Goal: Find specific page/section: Find specific page/section

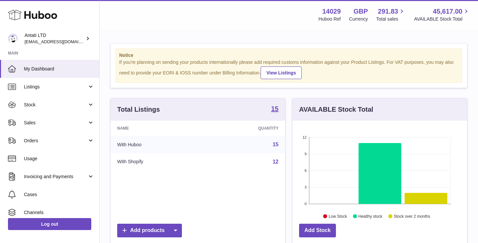
scroll to position [104, 175]
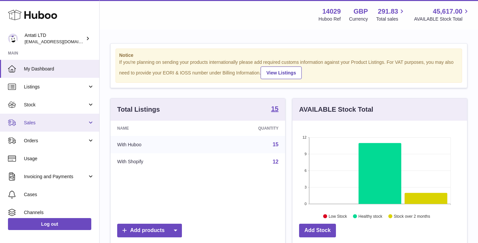
click at [61, 124] on span "Sales" at bounding box center [55, 123] width 63 height 6
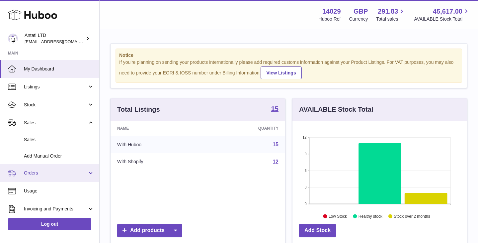
click at [45, 172] on span "Orders" at bounding box center [55, 173] width 63 height 6
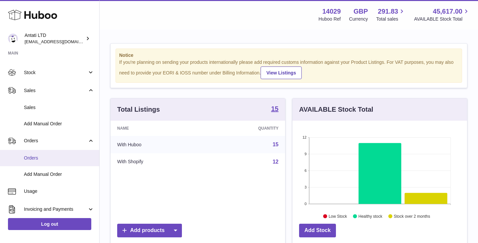
click at [36, 161] on link "Orders" at bounding box center [49, 158] width 99 height 16
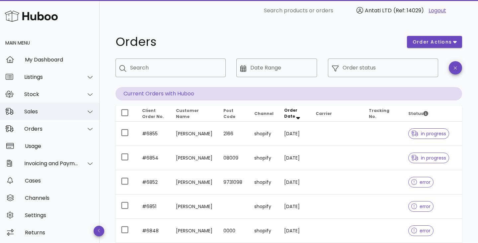
click at [65, 114] on div "Sales" at bounding box center [51, 111] width 54 height 6
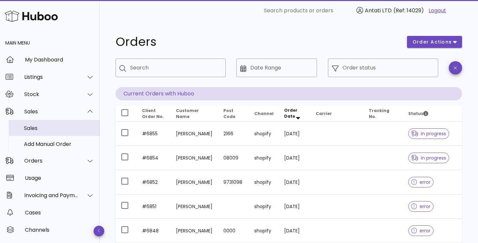
click at [33, 128] on div "Sales" at bounding box center [59, 128] width 70 height 6
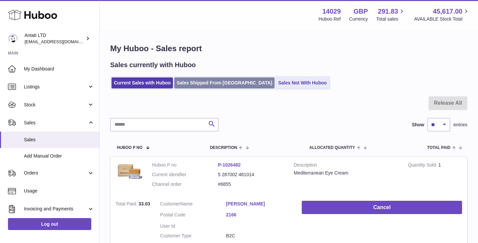
click at [212, 82] on link "Sales Shipped From [GEOGRAPHIC_DATA]" at bounding box center [224, 82] width 100 height 11
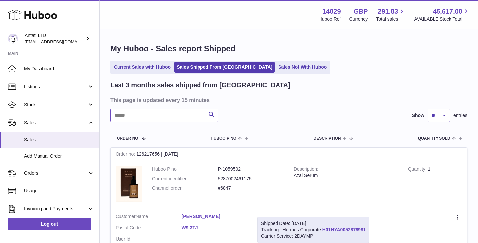
click at [168, 114] on input "text" at bounding box center [164, 115] width 108 height 13
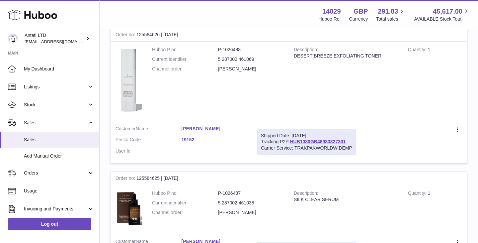
scroll to position [377, 0]
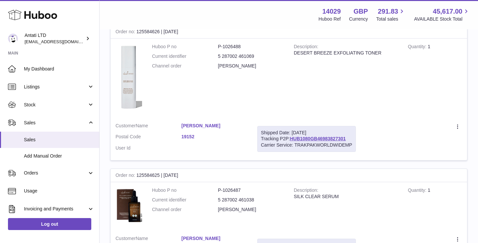
type input "*******"
